Goal: Understand process/instructions: Learn how to perform a task or action

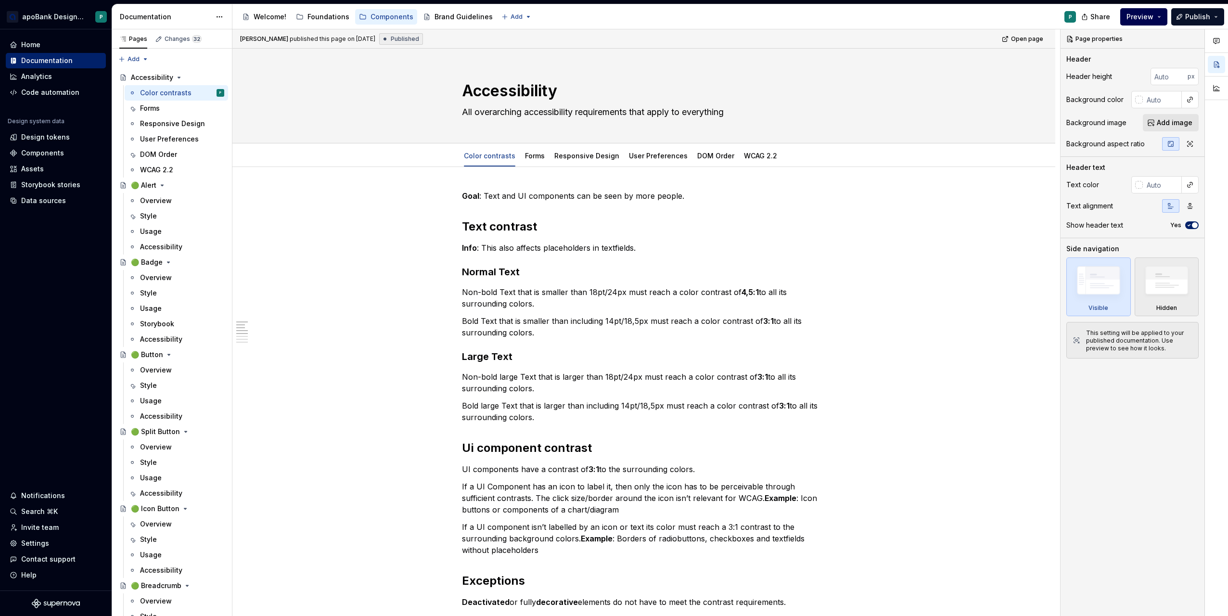
click at [1153, 17] on span "Preview" at bounding box center [1139, 17] width 27 height 10
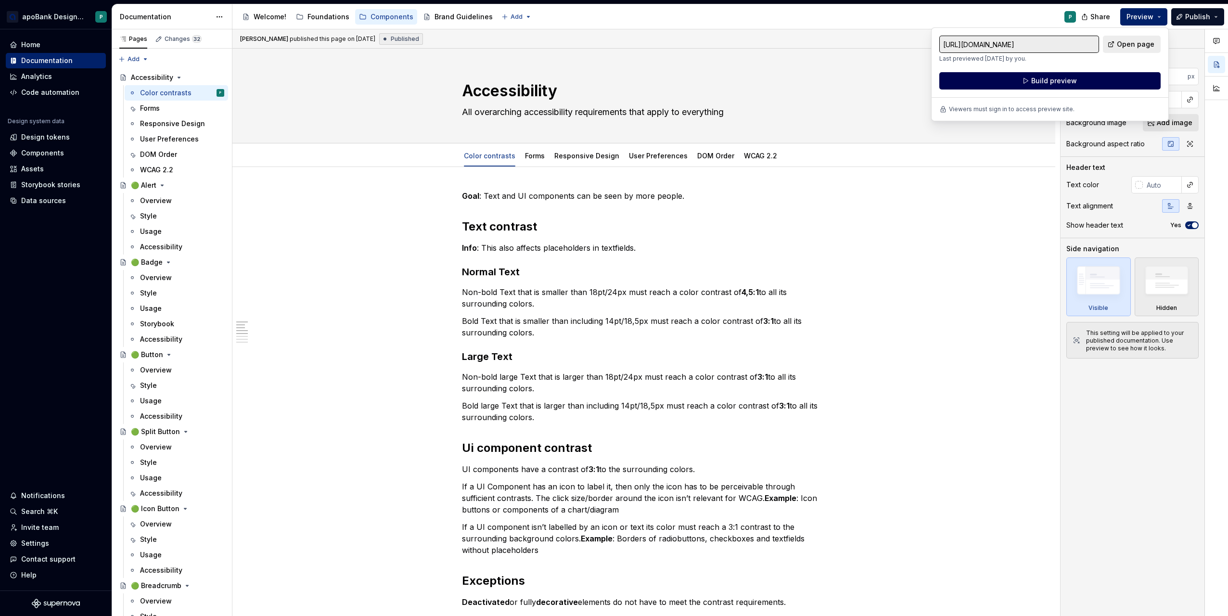
click at [1051, 81] on span "Build preview" at bounding box center [1054, 81] width 46 height 10
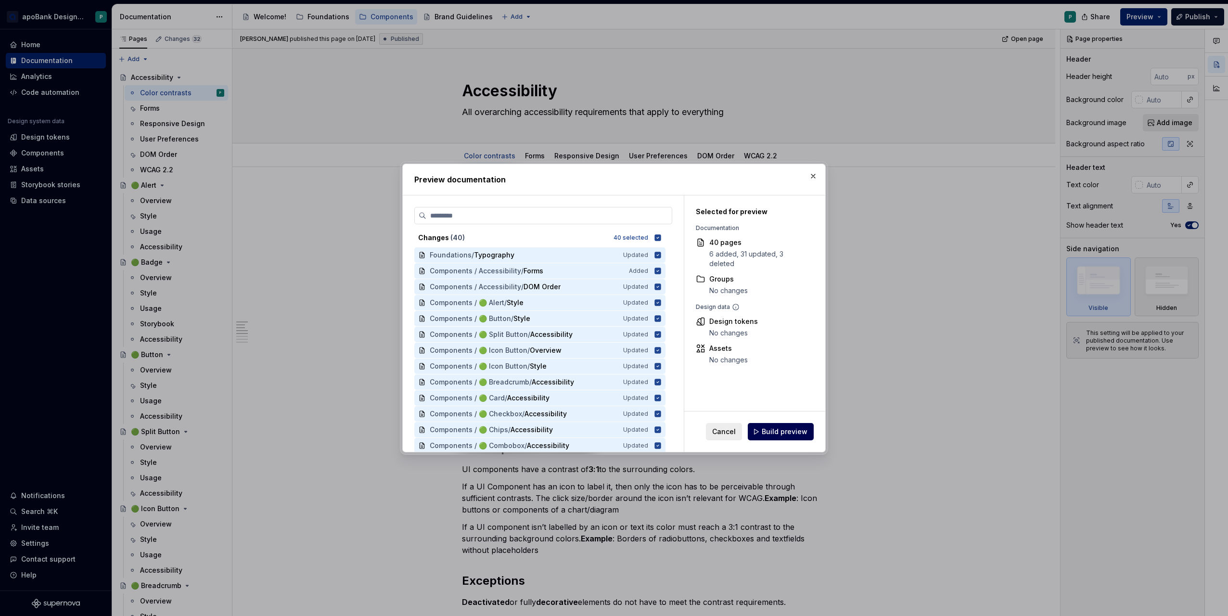
click at [785, 428] on span "Build preview" at bounding box center [785, 432] width 46 height 10
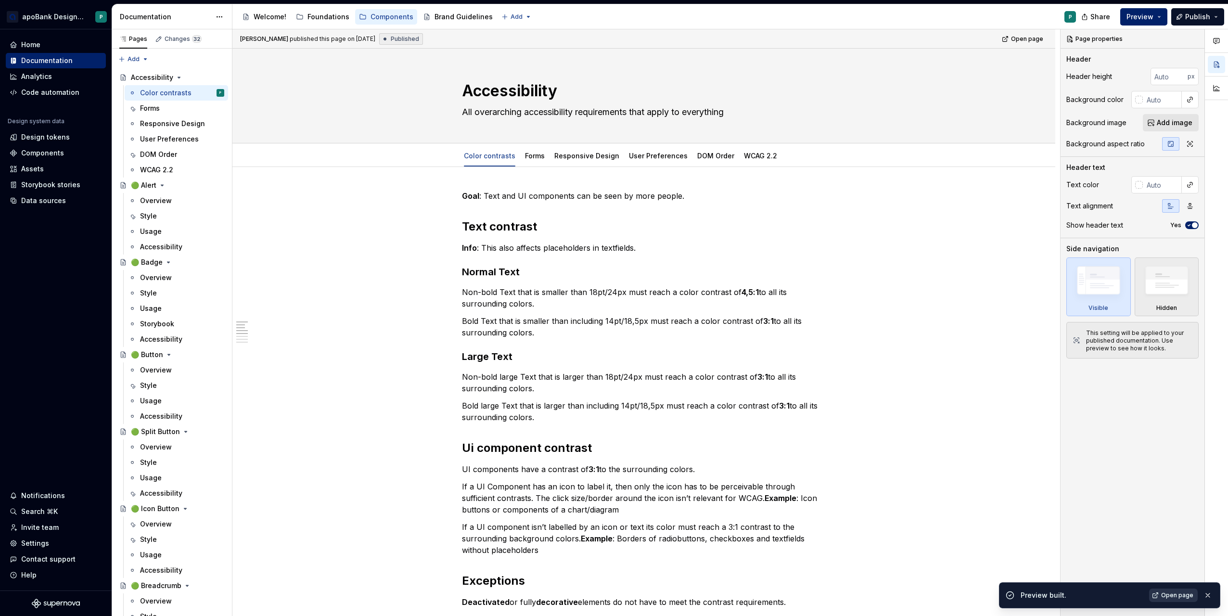
click at [1170, 591] on link "Open page" at bounding box center [1173, 594] width 49 height 13
type textarea "*"
click at [31, 201] on div "Data sources" at bounding box center [43, 201] width 45 height 10
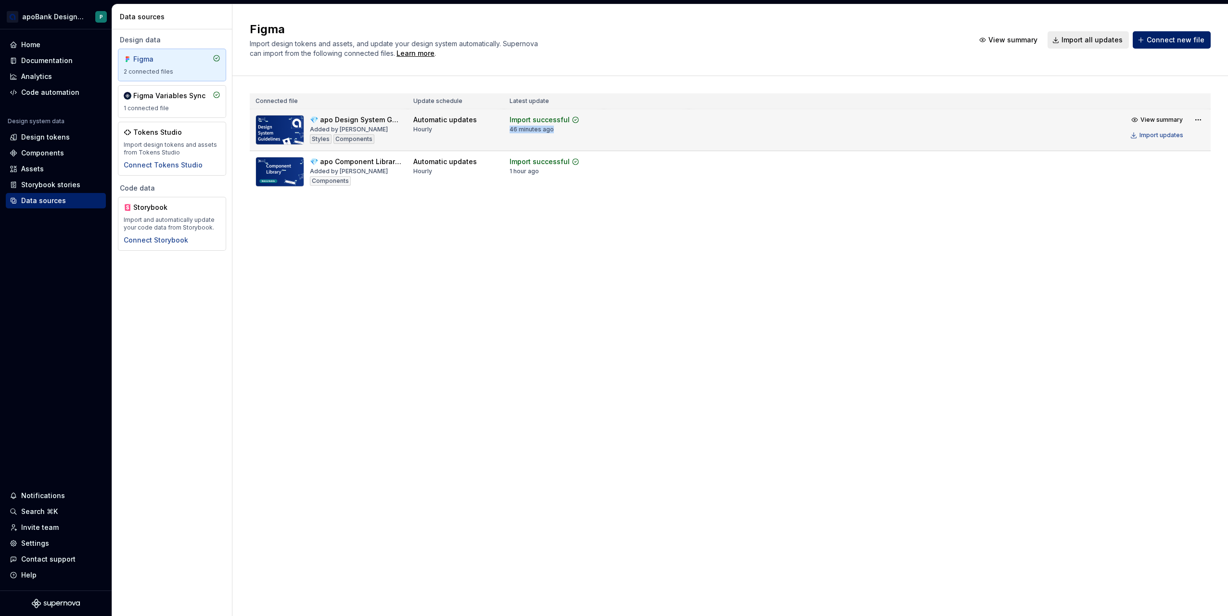
drag, startPoint x: 508, startPoint y: 129, endPoint x: 554, endPoint y: 130, distance: 46.2
click at [554, 130] on td "Import successful 46 minutes ago" at bounding box center [554, 130] width 100 height 42
drag, startPoint x: 554, startPoint y: 130, endPoint x: 538, endPoint y: 131, distance: 16.4
click at [538, 131] on div "46 minutes ago" at bounding box center [531, 130] width 44 height 8
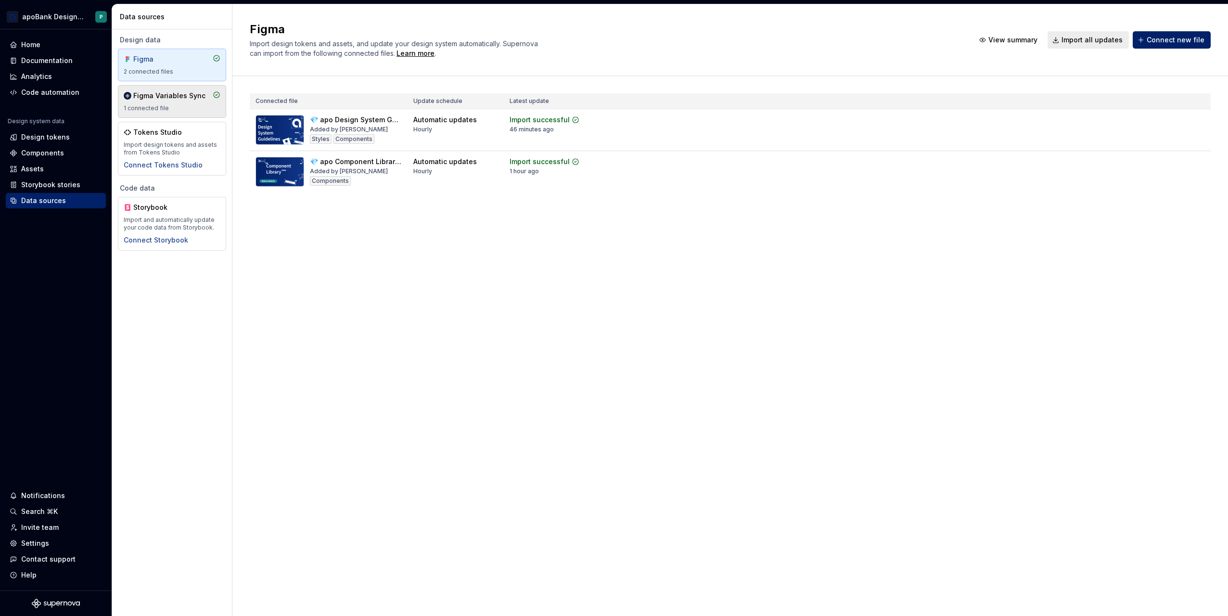
click at [175, 104] on div "Figma Variables Sync 1 connected file" at bounding box center [172, 101] width 97 height 21
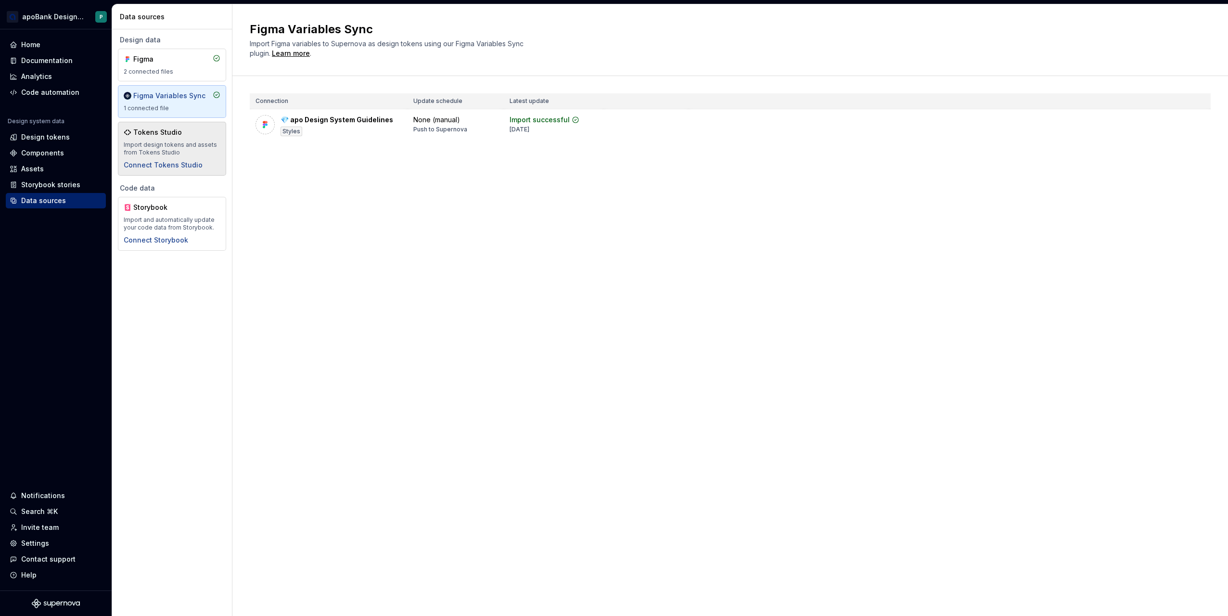
click at [176, 135] on div "Tokens Studio" at bounding box center [157, 132] width 49 height 10
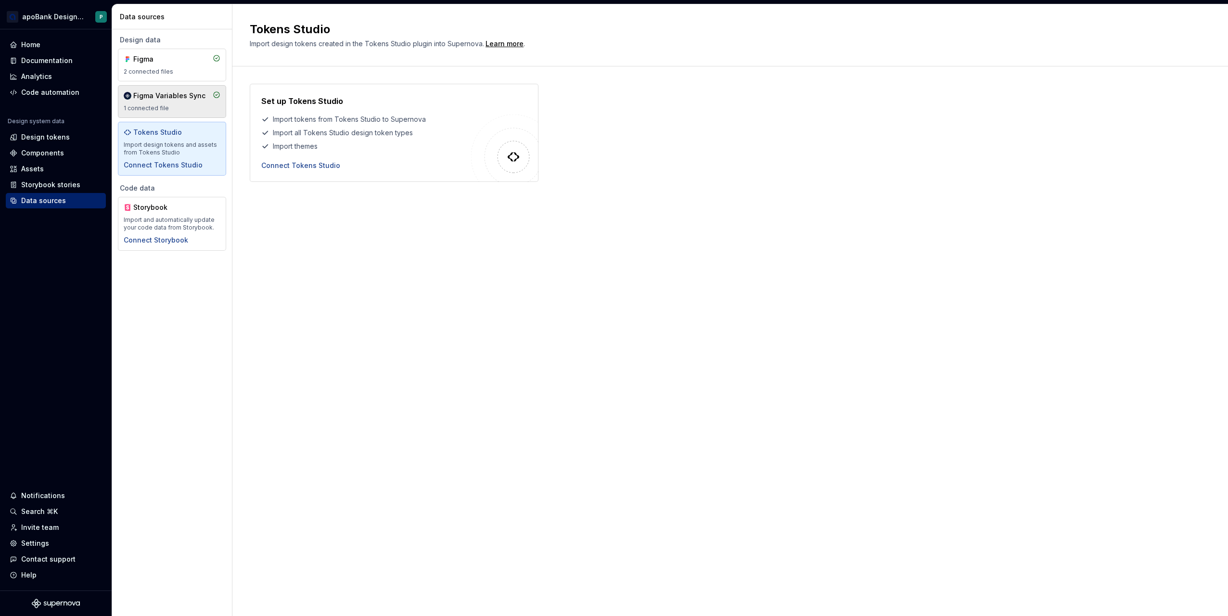
click at [186, 96] on div "Figma Variables Sync" at bounding box center [169, 96] width 72 height 10
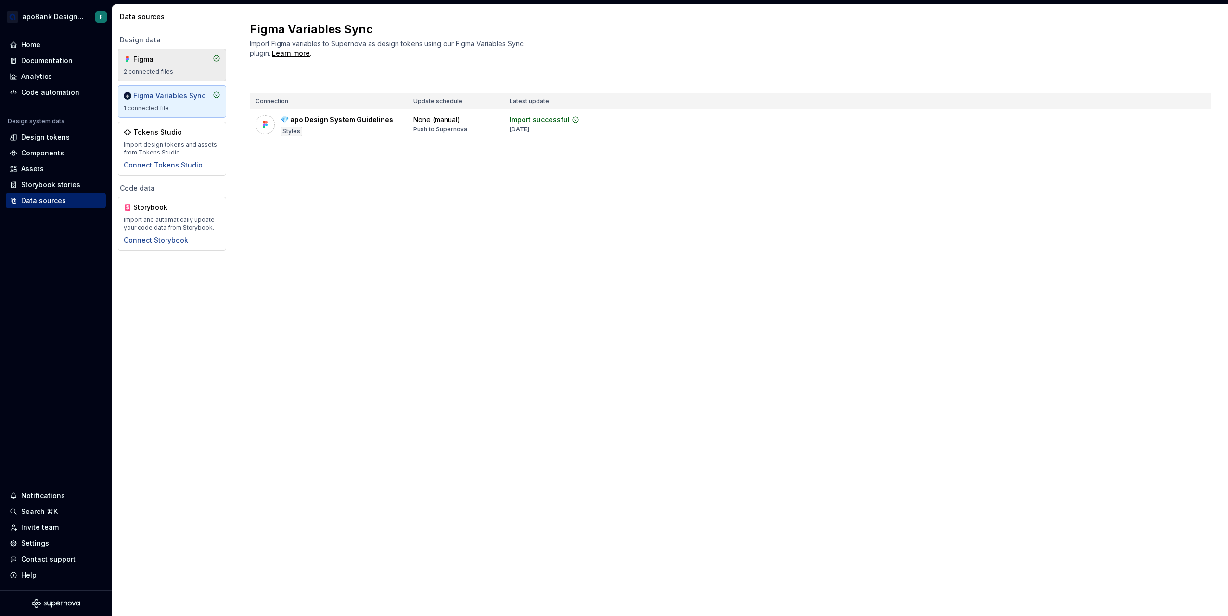
click at [165, 70] on div "2 connected files" at bounding box center [172, 72] width 97 height 8
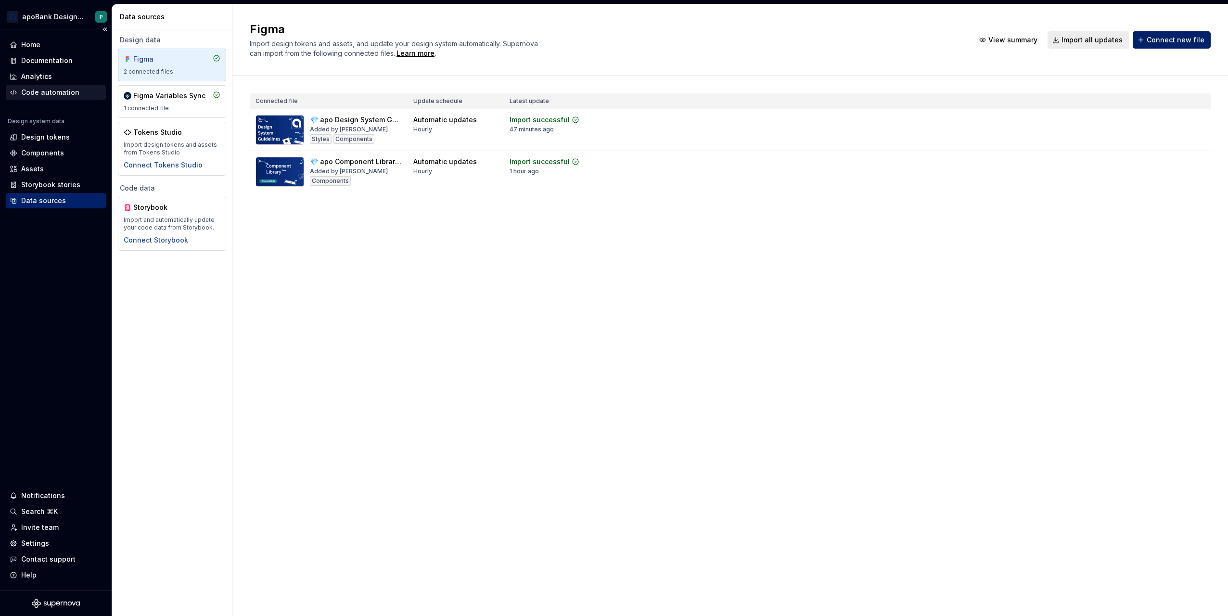
click at [40, 89] on div "Code automation" at bounding box center [50, 93] width 58 height 10
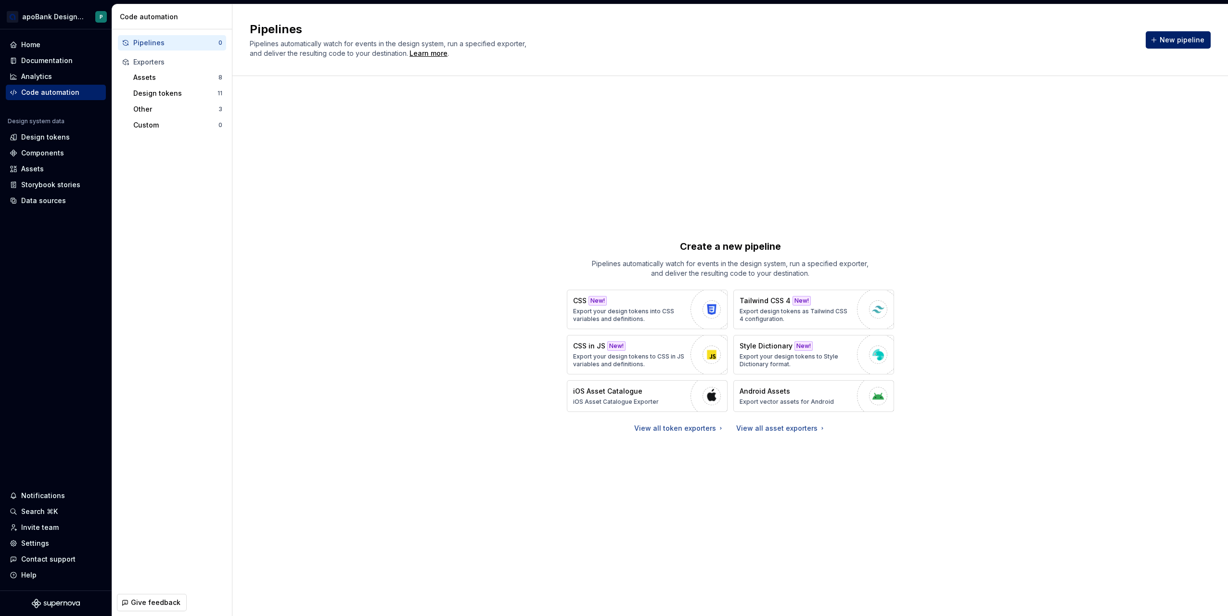
click at [528, 208] on div "Create a new pipeline Pipelines automatically watch for events in the design sy…" at bounding box center [730, 336] width 961 height 486
